Goal: Task Accomplishment & Management: Use online tool/utility

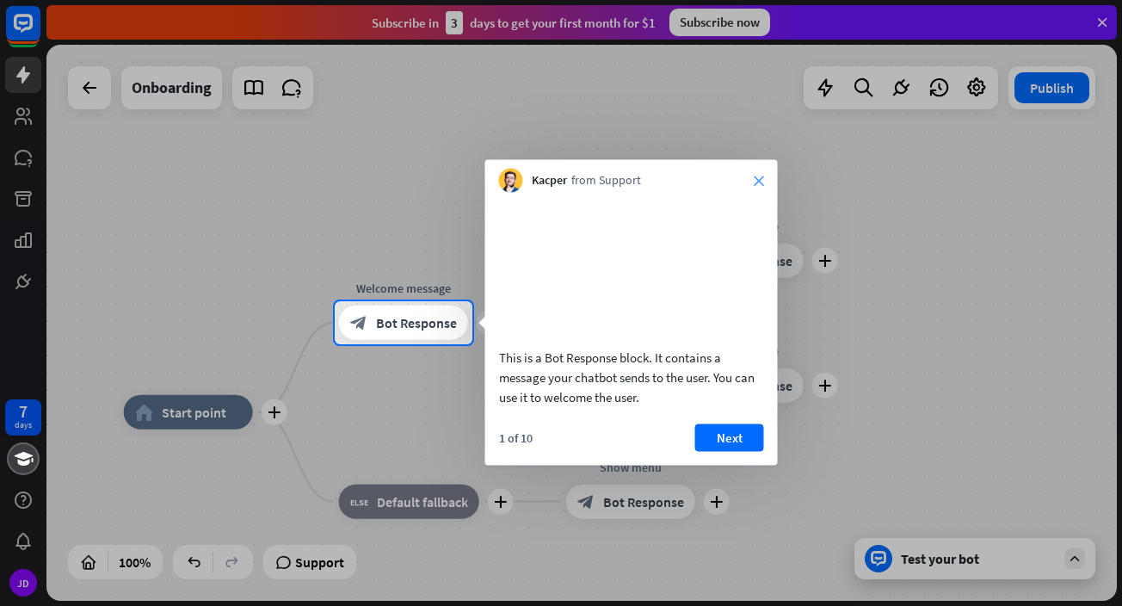
click at [754, 179] on icon "close" at bounding box center [759, 181] width 10 height 10
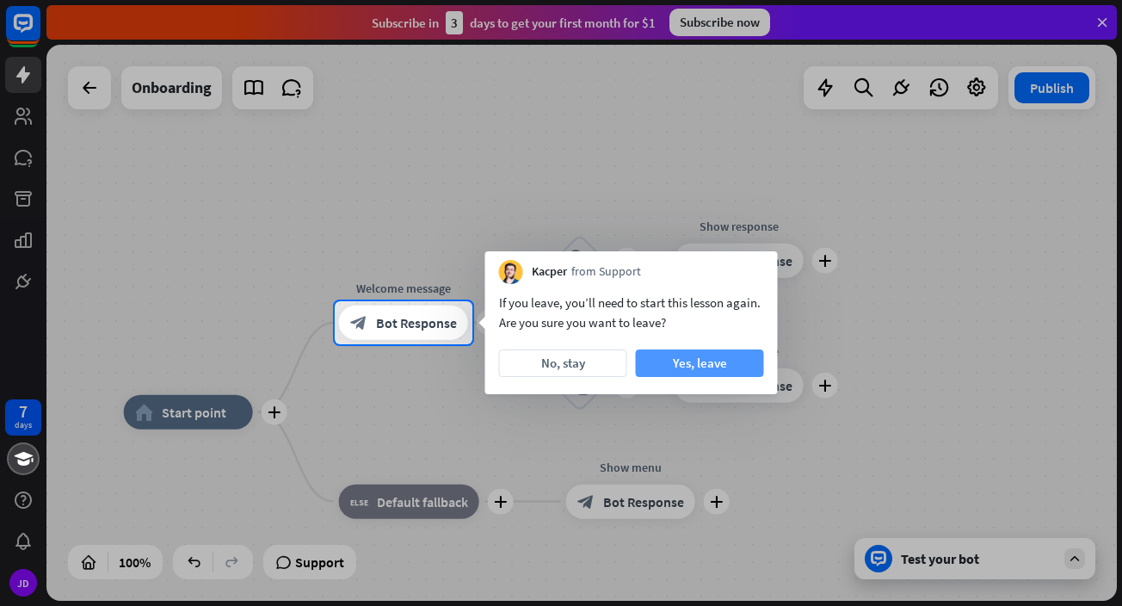
click at [680, 358] on button "Yes, leave" at bounding box center [700, 363] width 128 height 28
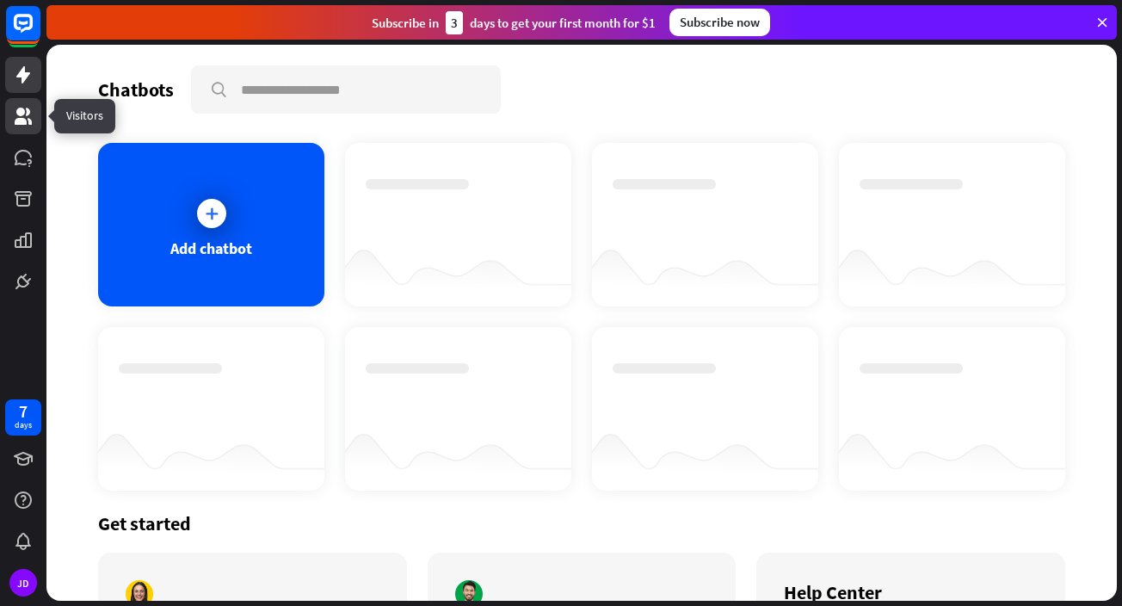
click at [19, 114] on icon at bounding box center [23, 116] width 17 height 17
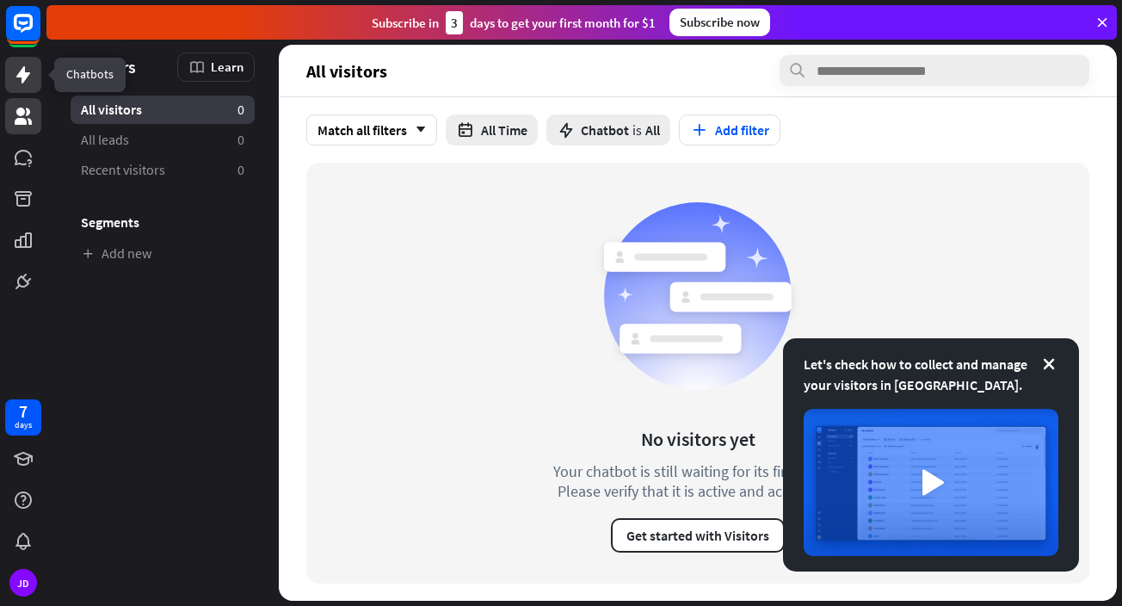
click at [25, 78] on icon at bounding box center [23, 74] width 14 height 17
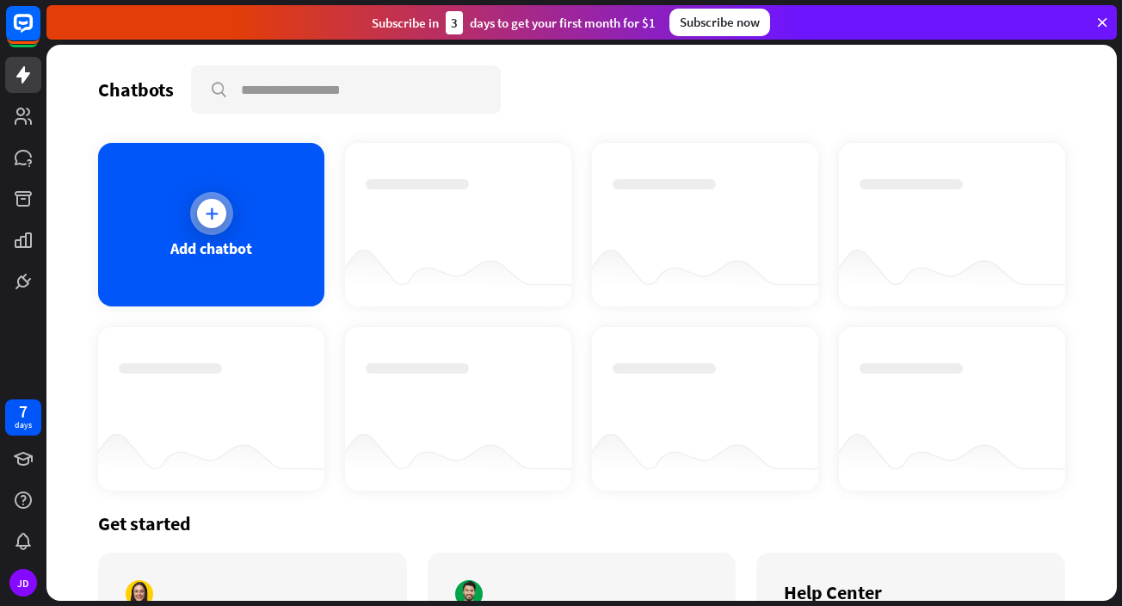
click at [204, 216] on icon at bounding box center [211, 213] width 17 height 17
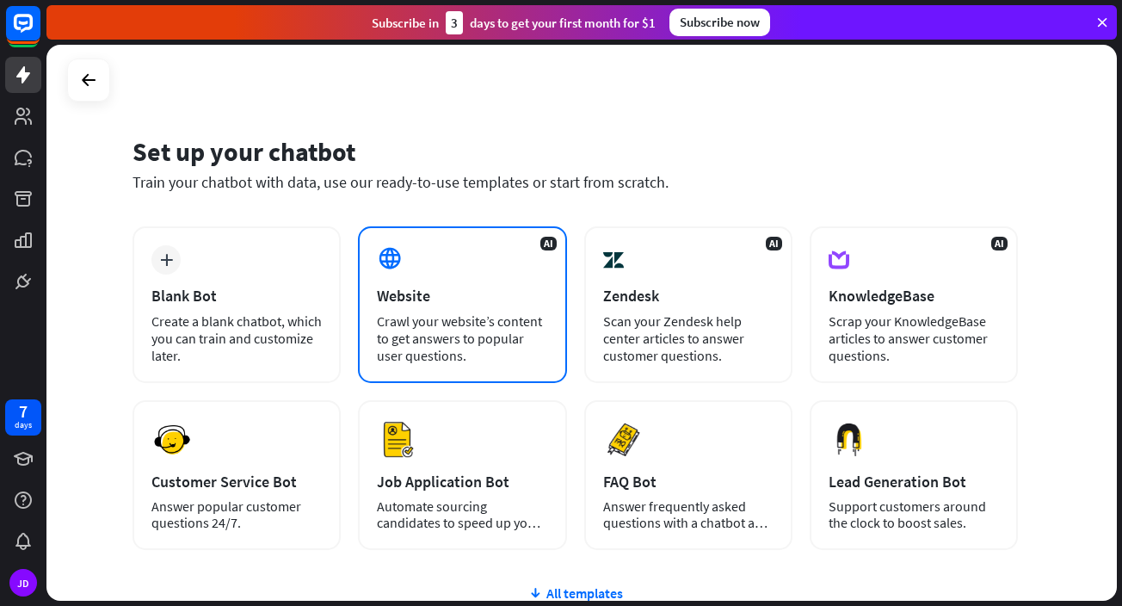
click at [449, 347] on div "Crawl your website’s content to get answers to popular user questions." at bounding box center [462, 338] width 170 height 52
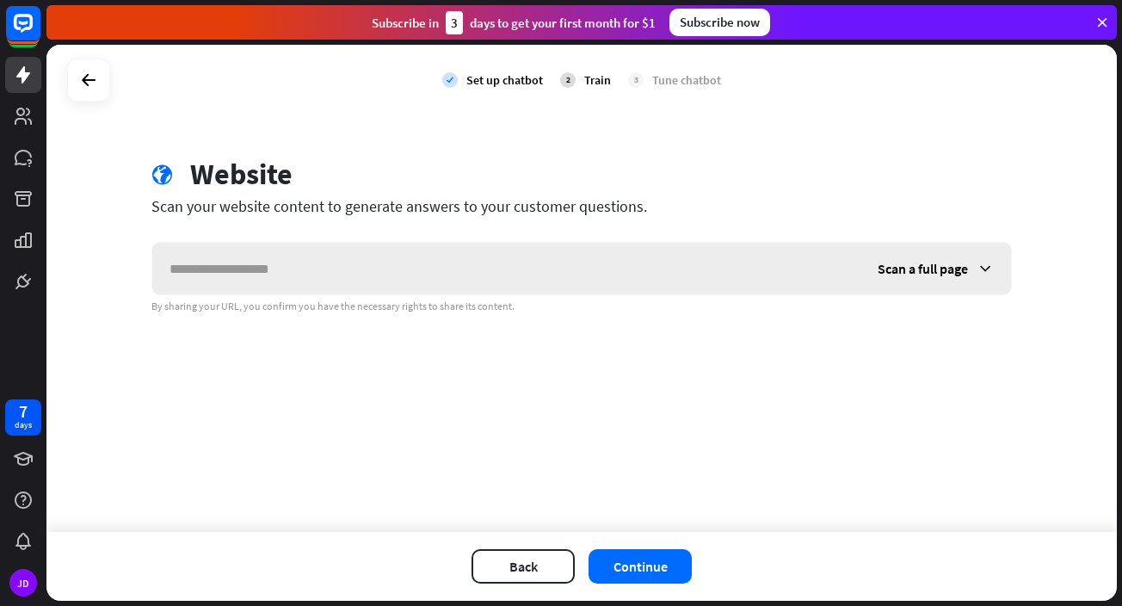
type input "*"
type input "**********"
click at [644, 577] on button "Continue" at bounding box center [640, 566] width 103 height 34
